Goal: Transaction & Acquisition: Obtain resource

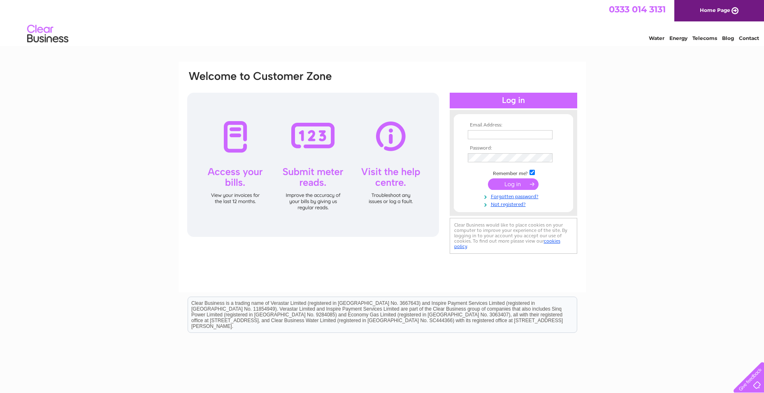
type input "dinara@belvedererestaurant.co.uk"
click at [523, 187] on input "submit" at bounding box center [513, 184] width 51 height 12
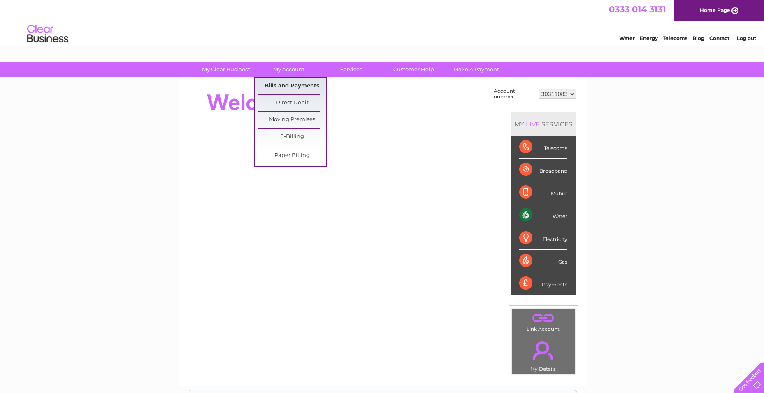
click at [288, 90] on link "Bills and Payments" at bounding box center [292, 86] width 68 height 16
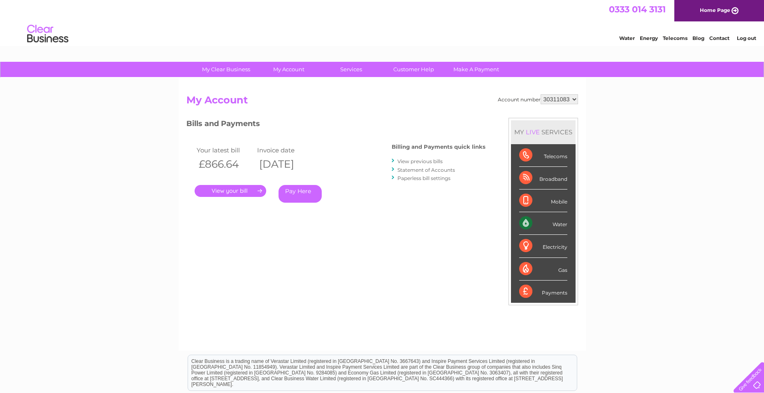
click at [240, 191] on link "." at bounding box center [231, 191] width 72 height 12
click at [430, 162] on link "View previous bills" at bounding box center [420, 161] width 45 height 6
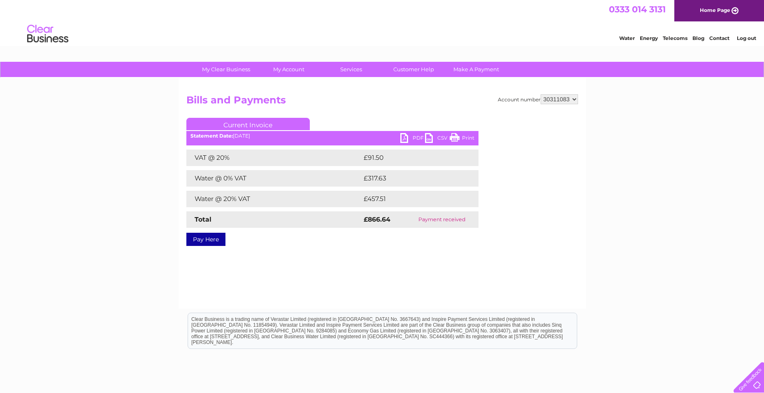
click at [411, 136] on link "PDF" at bounding box center [412, 139] width 25 height 12
click at [570, 98] on select "30311083" at bounding box center [559, 99] width 37 height 10
click at [677, 136] on div "My Clear Business Login Details My Details My Preferences Link Account My Accou…" at bounding box center [382, 255] width 764 height 387
